Goal: Download file/media

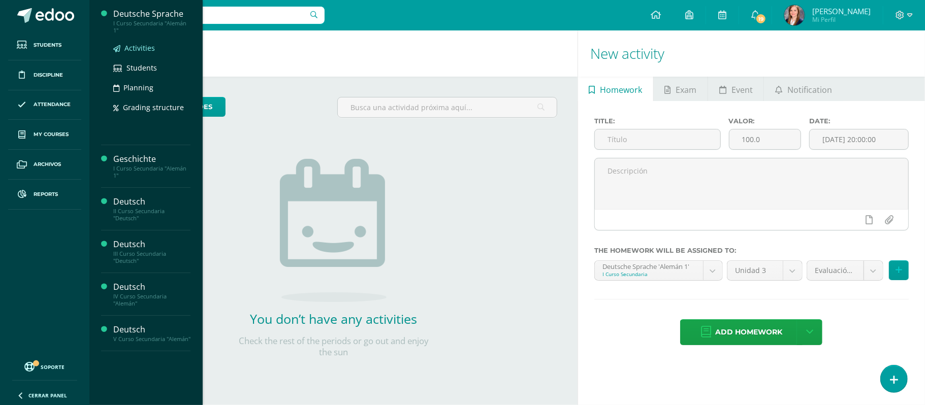
click at [133, 47] on span "Activities" at bounding box center [139, 48] width 30 height 10
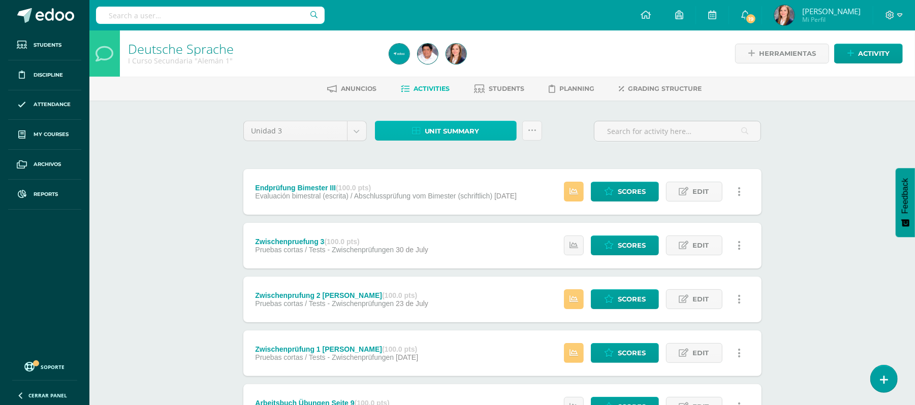
click at [439, 134] on span "Unit summary" at bounding box center [452, 131] width 55 height 19
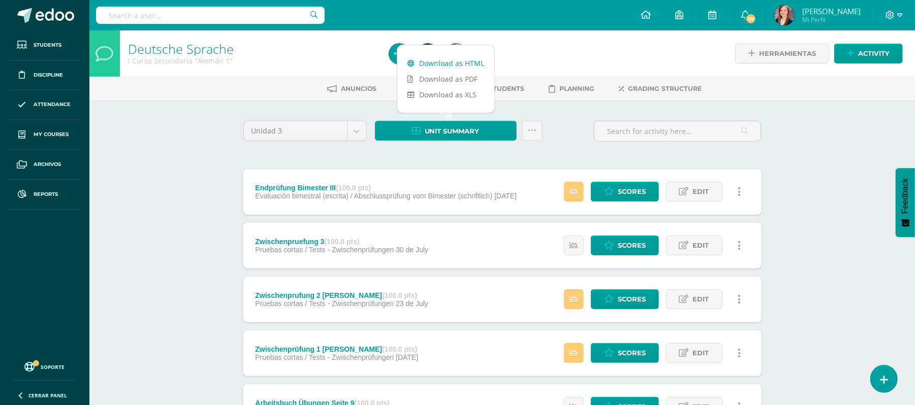
click at [428, 61] on link "Download as HTML" at bounding box center [445, 63] width 97 height 16
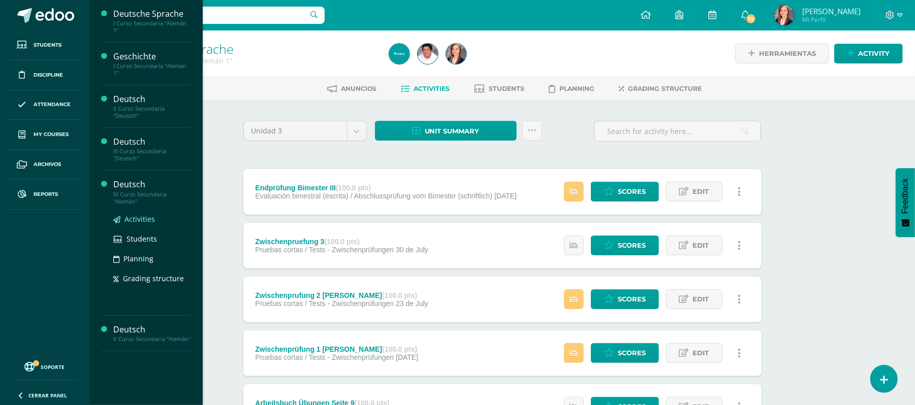
click at [143, 216] on span "Activities" at bounding box center [139, 219] width 30 height 10
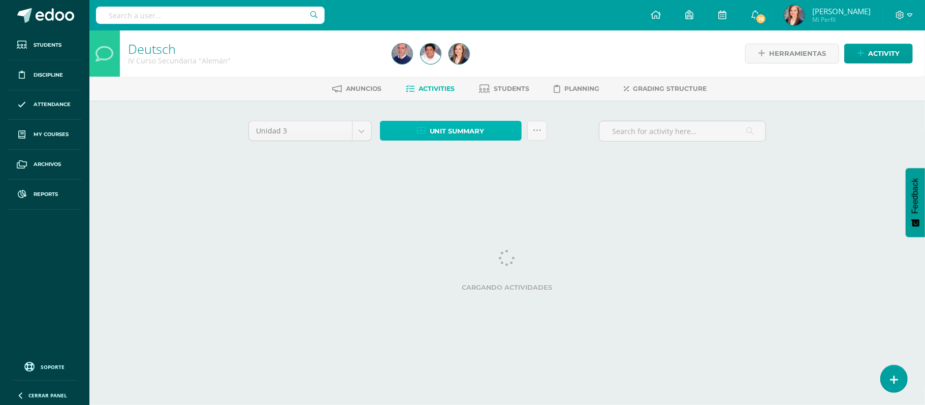
click at [441, 125] on span "Unit summary" at bounding box center [457, 131] width 55 height 19
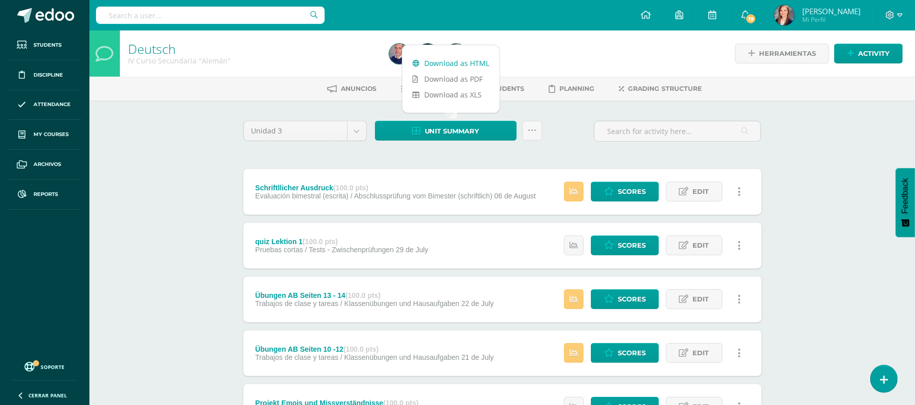
click at [450, 61] on link "Download as HTML" at bounding box center [450, 63] width 97 height 16
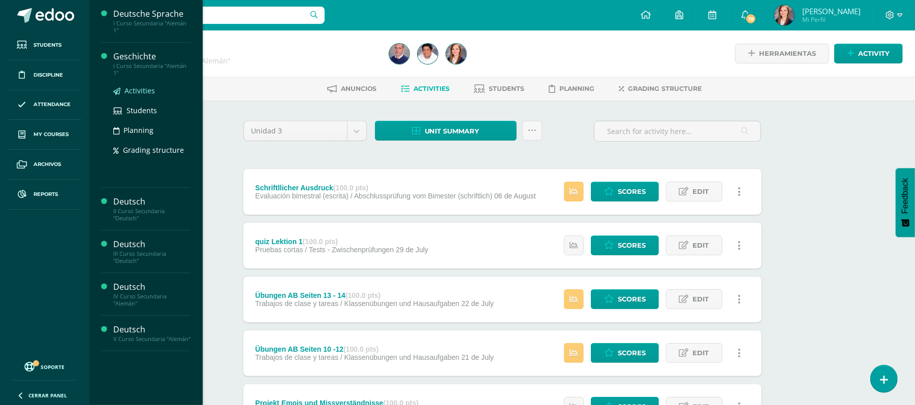
click at [135, 86] on span "Activities" at bounding box center [139, 91] width 30 height 10
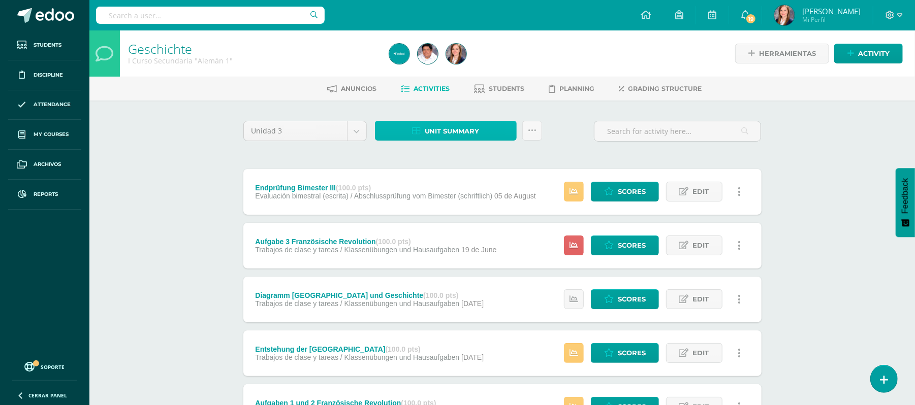
click at [458, 132] on span "Unit summary" at bounding box center [452, 131] width 55 height 19
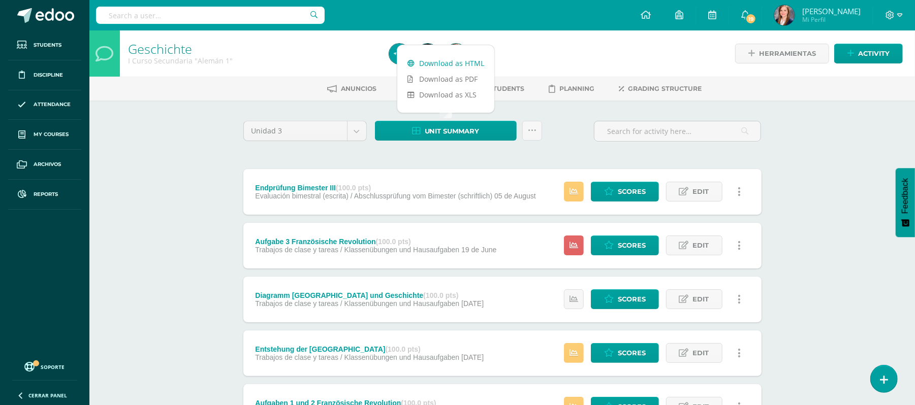
click at [450, 63] on link "Download as HTML" at bounding box center [445, 63] width 97 height 16
